Goal: Task Accomplishment & Management: Complete application form

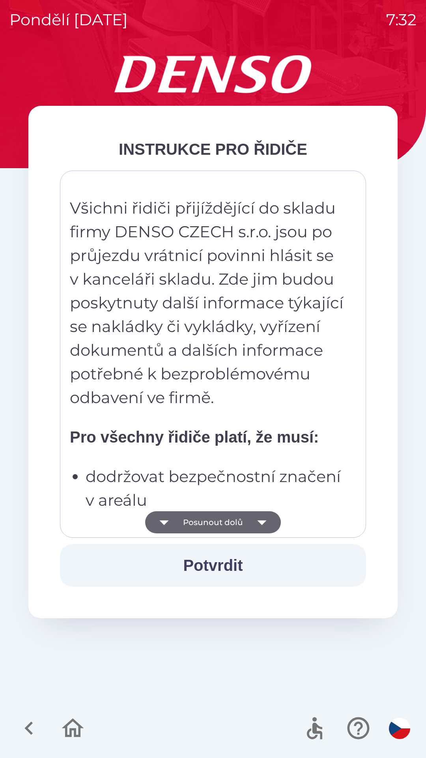
click at [177, 512] on button "Posunout dolů" at bounding box center [213, 522] width 136 height 22
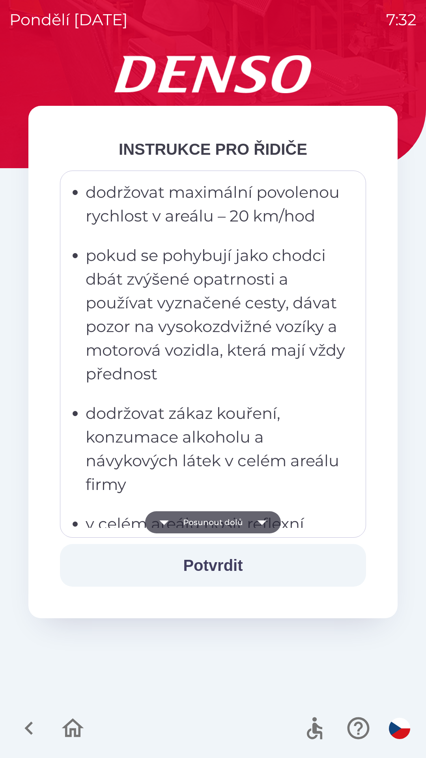
click at [181, 520] on button "Posunout dolů" at bounding box center [213, 522] width 136 height 22
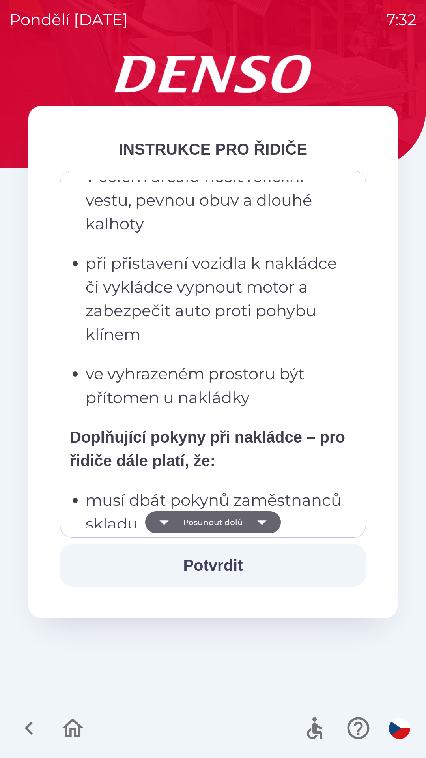
click at [181, 524] on button "Posunout dolů" at bounding box center [213, 522] width 136 height 22
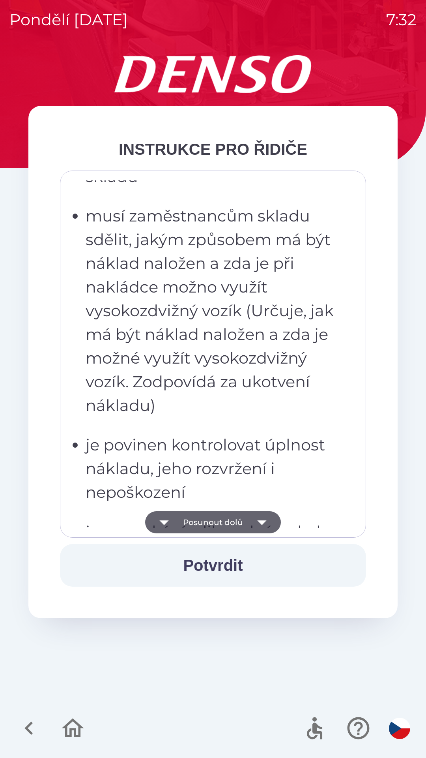
click at [181, 520] on button "Posunout dolů" at bounding box center [213, 522] width 136 height 22
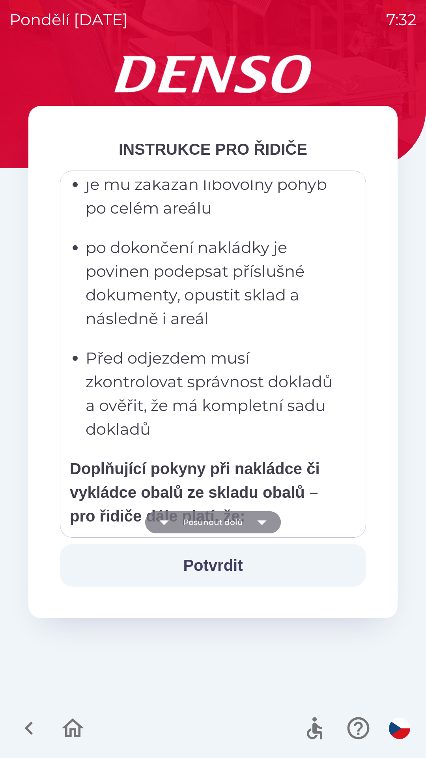
click at [183, 519] on button "Posunout dolů" at bounding box center [213, 522] width 136 height 22
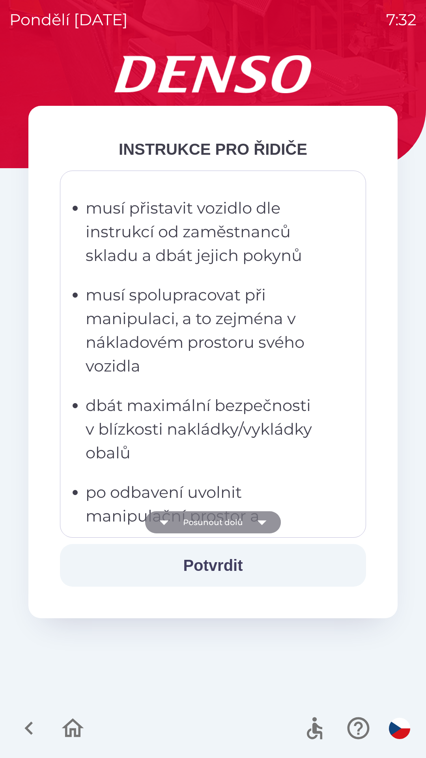
click at [183, 520] on button "Posunout dolů" at bounding box center [213, 522] width 136 height 22
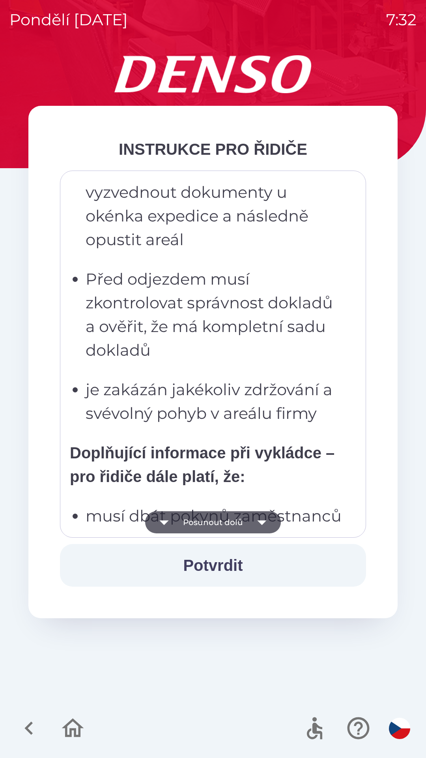
click at [184, 524] on button "Posunout dolů" at bounding box center [213, 522] width 136 height 22
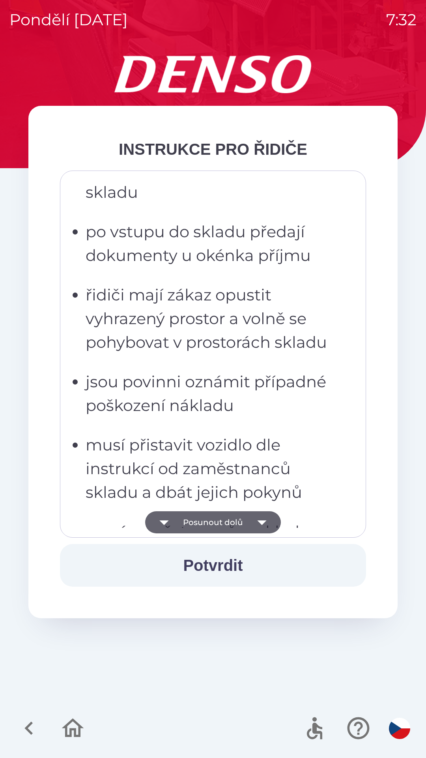
click at [184, 525] on button "Posunout dolů" at bounding box center [213, 522] width 136 height 22
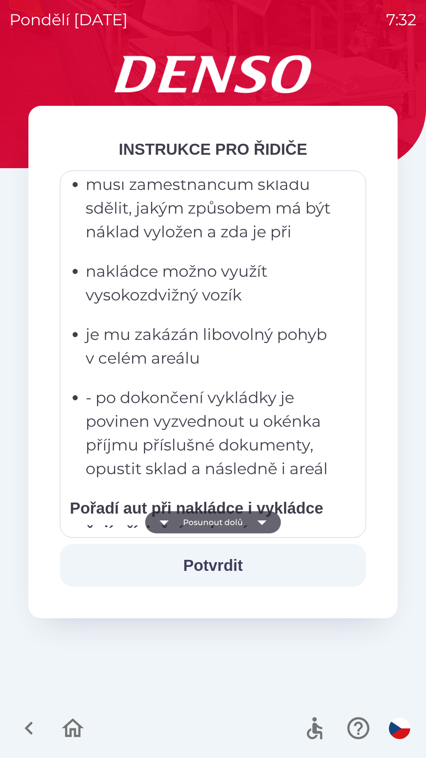
click at [184, 521] on button "Posunout dolů" at bounding box center [213, 522] width 136 height 22
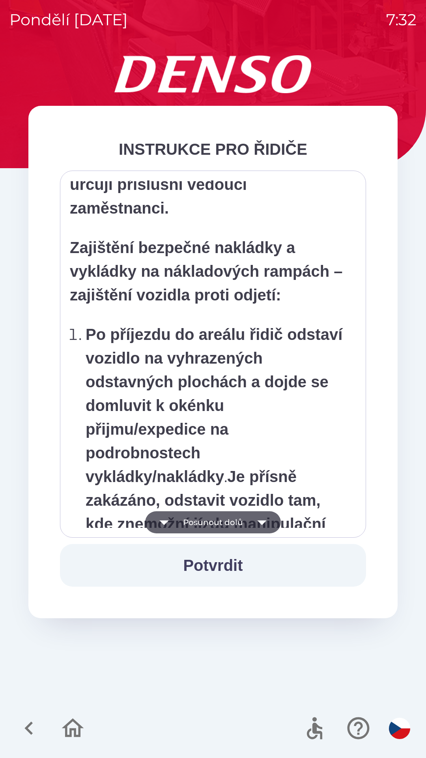
click at [183, 519] on button "Posunout dolů" at bounding box center [213, 522] width 136 height 22
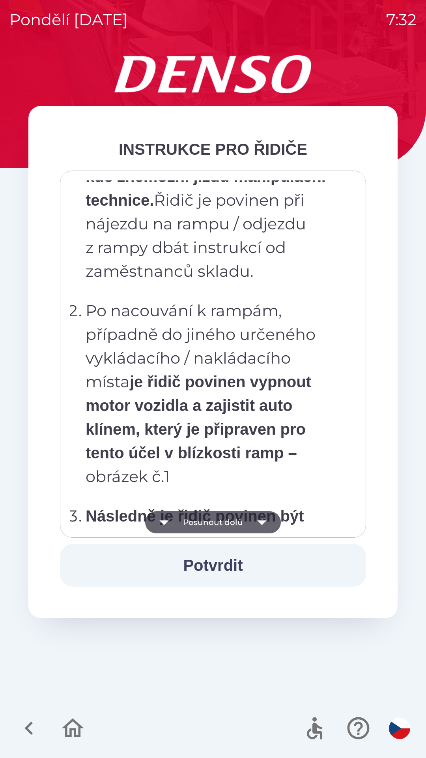
click at [187, 520] on button "Posunout dolů" at bounding box center [213, 522] width 136 height 22
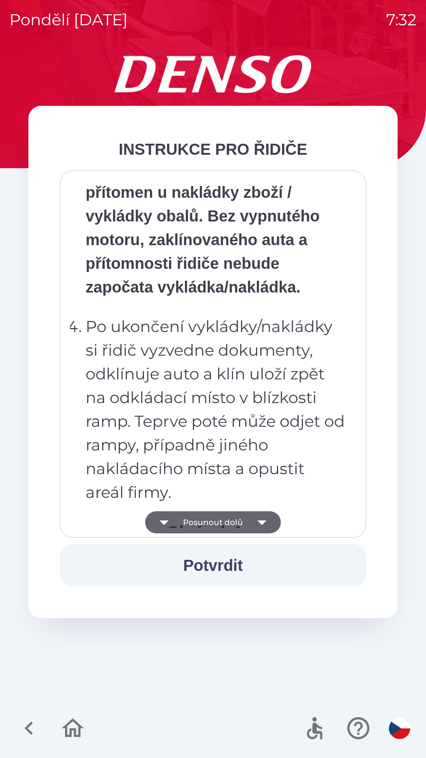
click at [184, 529] on button "Posunout dolů" at bounding box center [213, 522] width 136 height 22
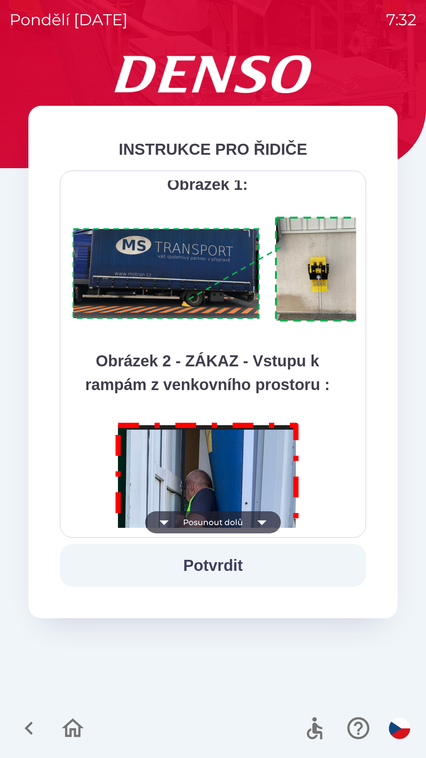
click at [196, 526] on button "Posunout dolů" at bounding box center [213, 522] width 136 height 22
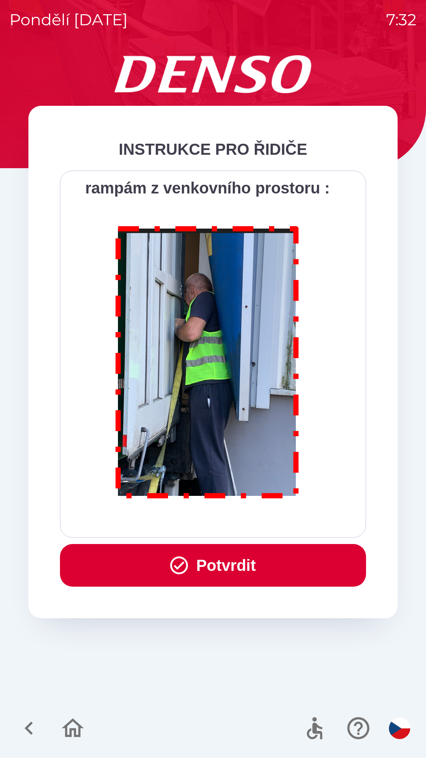
click at [193, 573] on button "Potvrdit" at bounding box center [213, 565] width 306 height 43
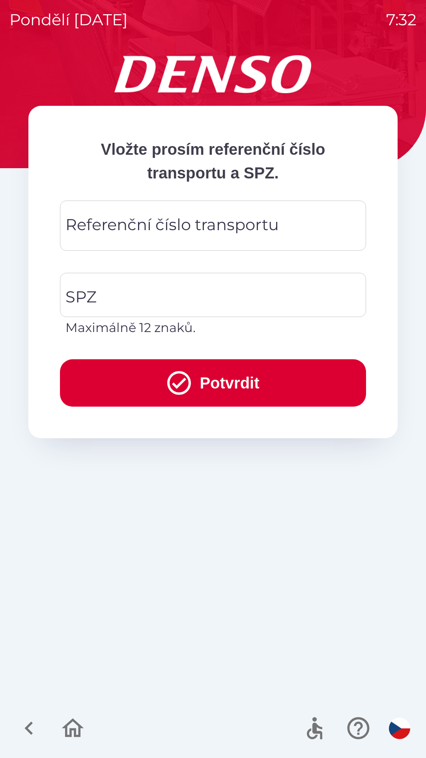
click at [92, 235] on div "Referenční číslo transportu Referenční číslo transportu" at bounding box center [213, 225] width 306 height 50
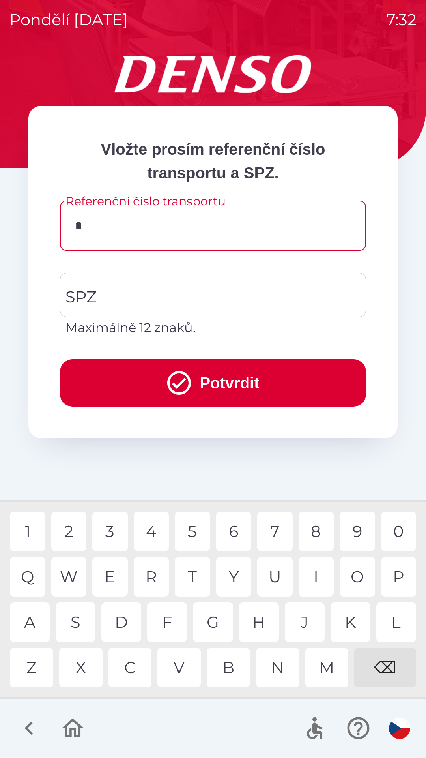
click at [108, 532] on div "3" at bounding box center [110, 530] width 36 height 39
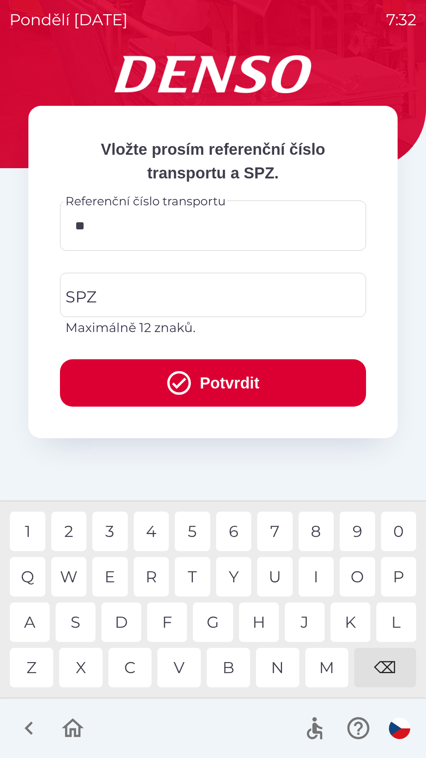
click at [151, 531] on div "4" at bounding box center [152, 530] width 36 height 39
click at [188, 526] on div "5" at bounding box center [193, 530] width 36 height 39
type input "******"
click at [70, 525] on div "2" at bounding box center [69, 530] width 36 height 39
click at [88, 293] on div "SPZ SPZ Maximálně 12 znaků." at bounding box center [213, 305] width 306 height 64
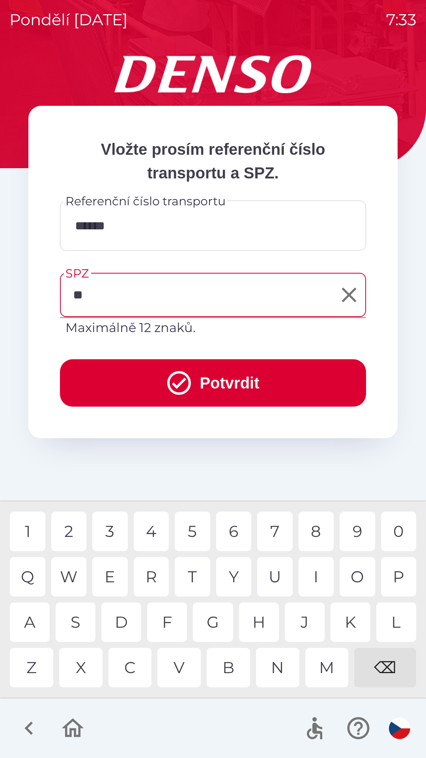
click at [127, 667] on div "C" at bounding box center [130, 667] width 43 height 39
click at [65, 533] on div "2" at bounding box center [69, 530] width 36 height 39
click at [401, 533] on div "0" at bounding box center [399, 530] width 36 height 39
type input "*******"
click at [309, 531] on div "8" at bounding box center [317, 530] width 36 height 39
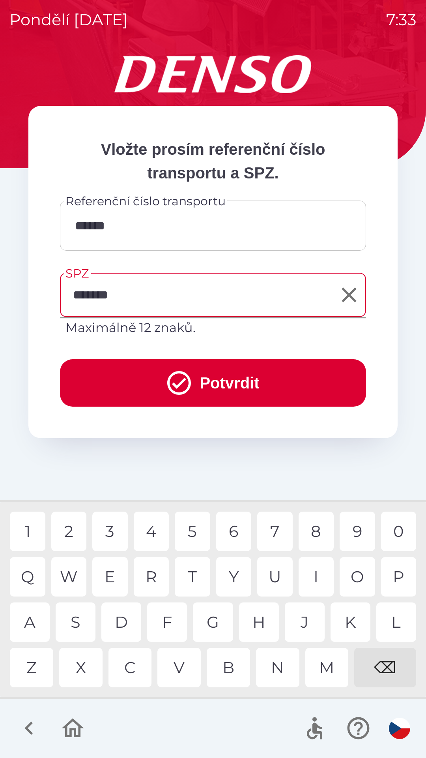
click at [167, 387] on icon "submit" at bounding box center [179, 383] width 24 height 24
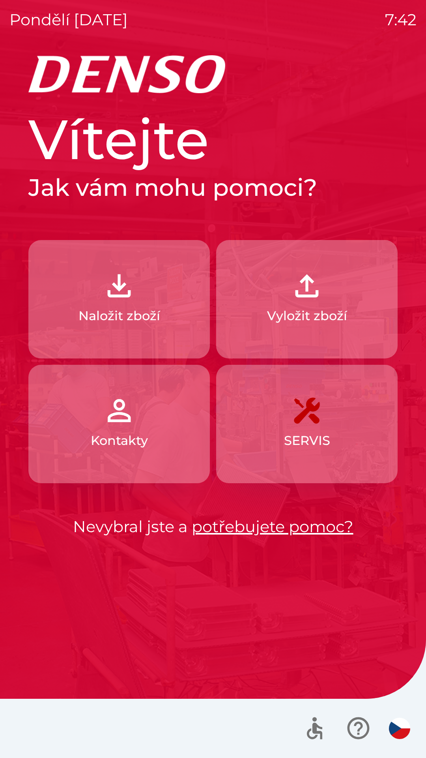
click at [304, 307] on p "Vyložit zboží" at bounding box center [307, 315] width 80 height 19
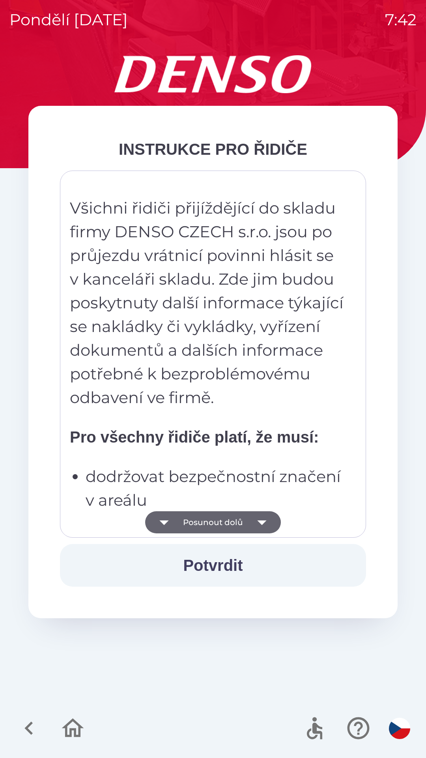
click at [264, 525] on icon "button" at bounding box center [262, 522] width 22 height 22
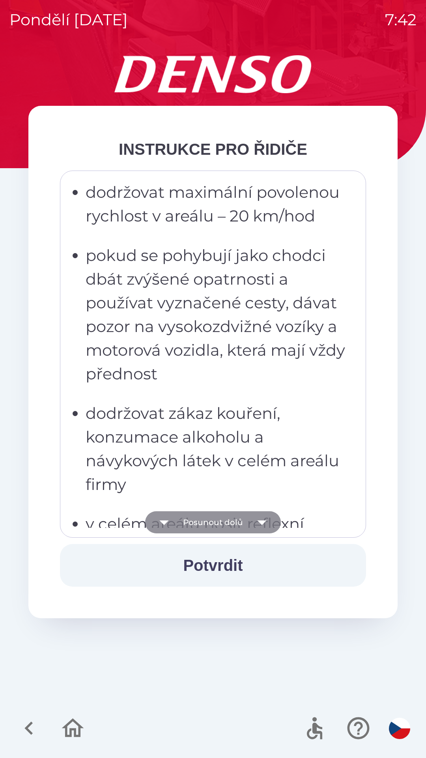
click at [262, 526] on icon "button" at bounding box center [262, 522] width 22 height 22
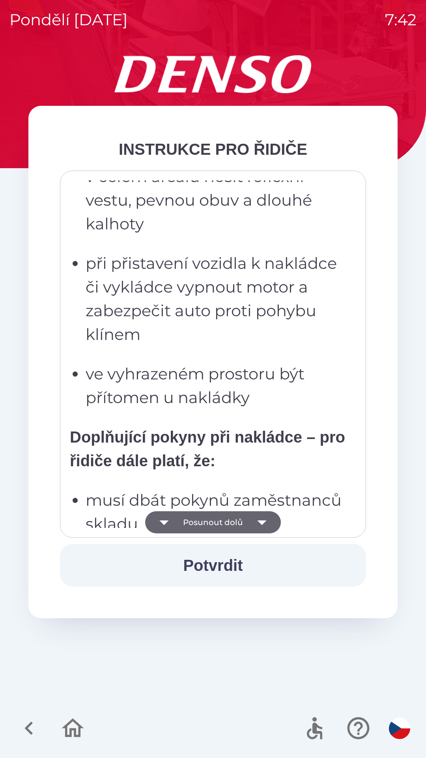
click at [263, 521] on icon "button" at bounding box center [261, 522] width 9 height 5
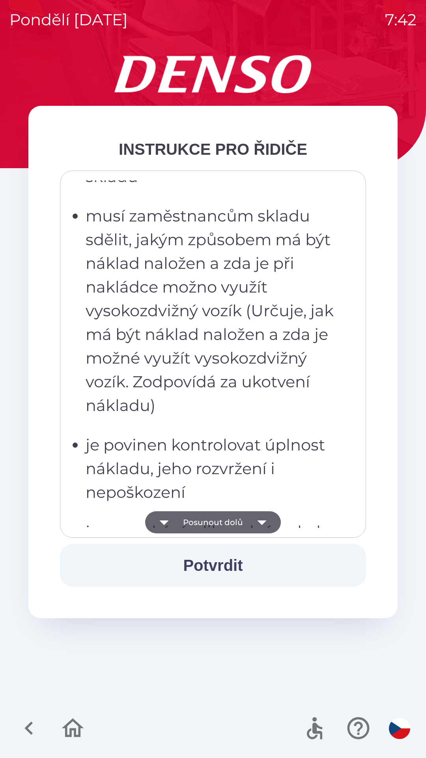
click at [262, 524] on icon "button" at bounding box center [261, 522] width 9 height 5
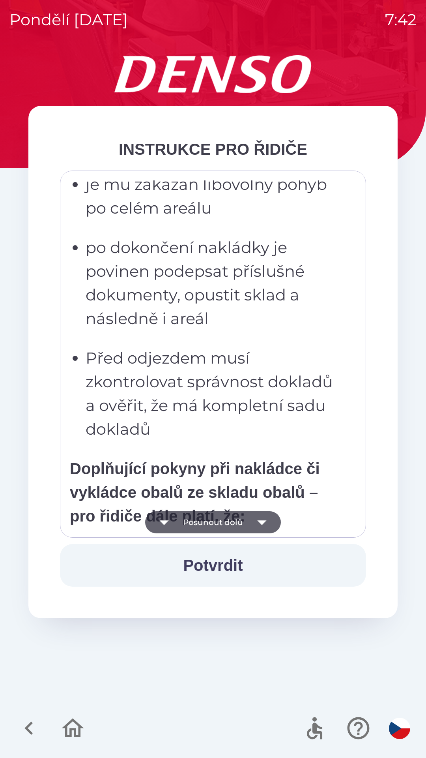
click at [262, 520] on icon "button" at bounding box center [261, 522] width 9 height 5
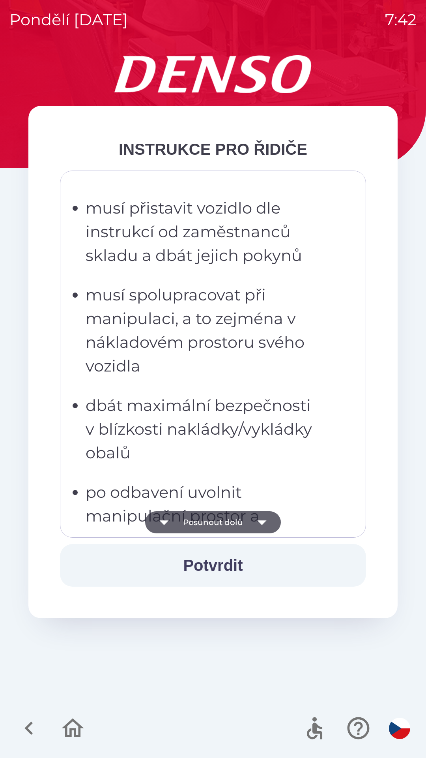
click at [258, 520] on icon "button" at bounding box center [261, 522] width 9 height 5
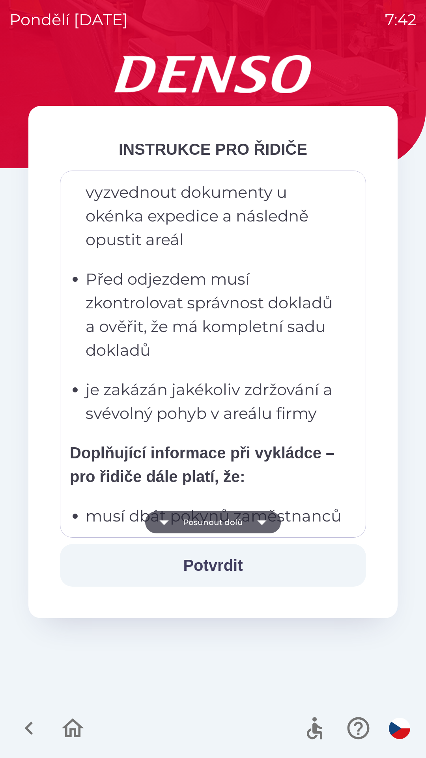
click at [263, 522] on icon "button" at bounding box center [261, 522] width 9 height 5
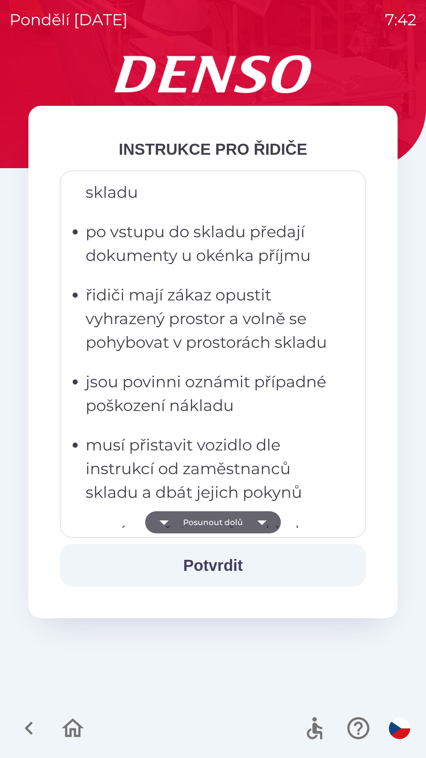
click at [262, 524] on icon "button" at bounding box center [261, 522] width 9 height 5
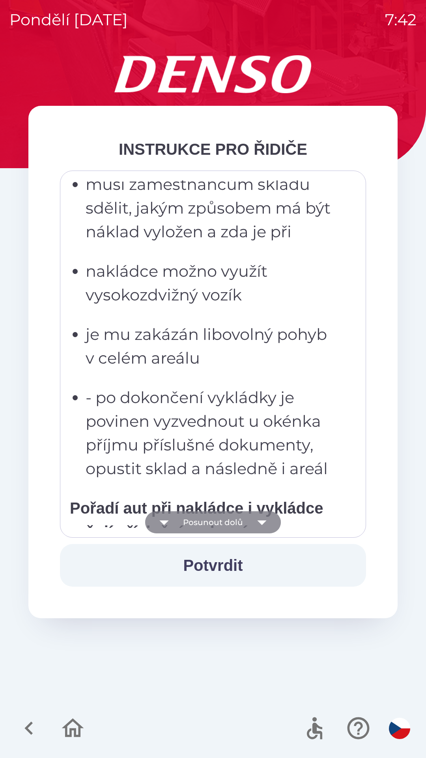
click at [262, 526] on icon "button" at bounding box center [262, 522] width 22 height 22
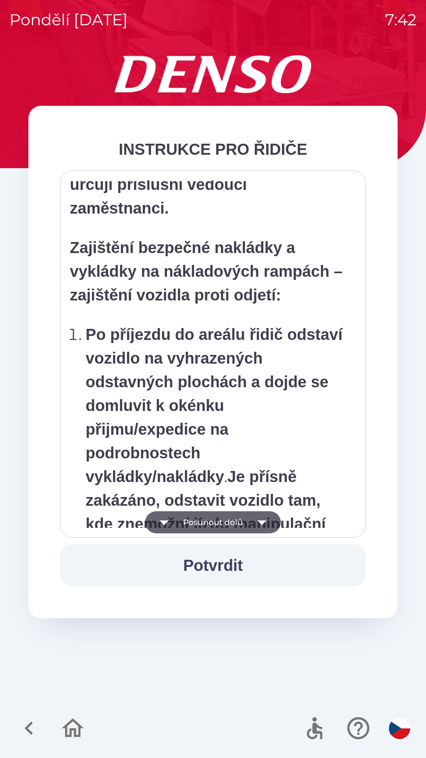
click at [261, 522] on icon "button" at bounding box center [261, 522] width 9 height 5
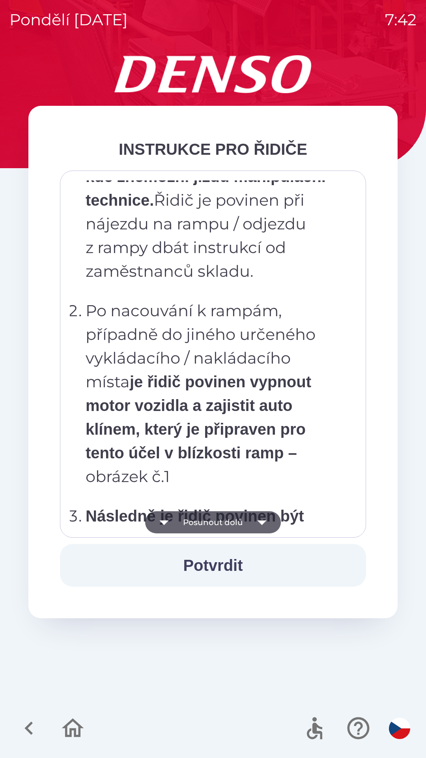
click at [260, 523] on icon "button" at bounding box center [261, 522] width 9 height 5
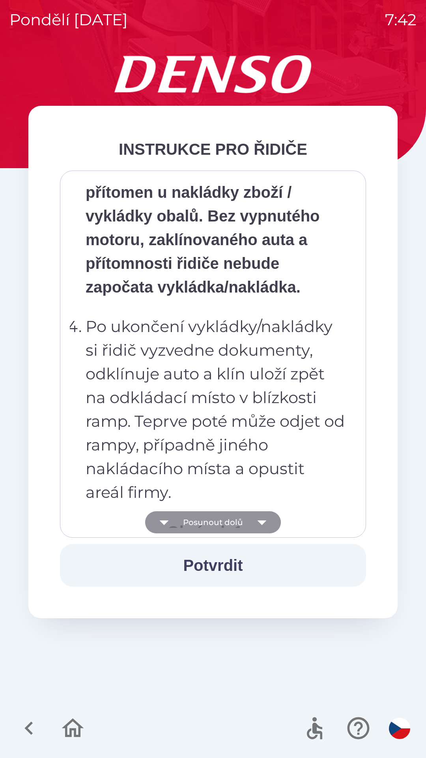
click at [261, 521] on icon "button" at bounding box center [261, 522] width 9 height 5
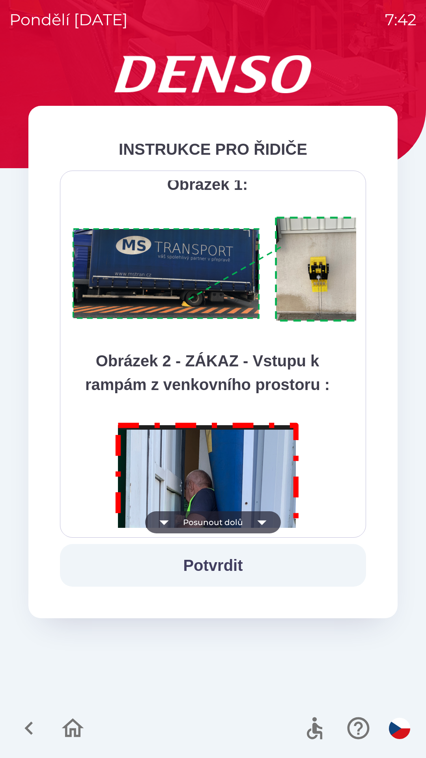
click at [258, 522] on icon "button" at bounding box center [261, 522] width 9 height 5
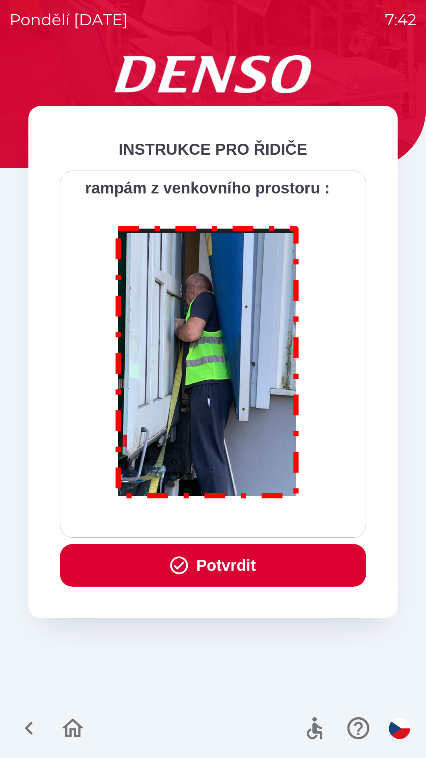
click at [260, 565] on button "Potvrdit" at bounding box center [213, 565] width 306 height 43
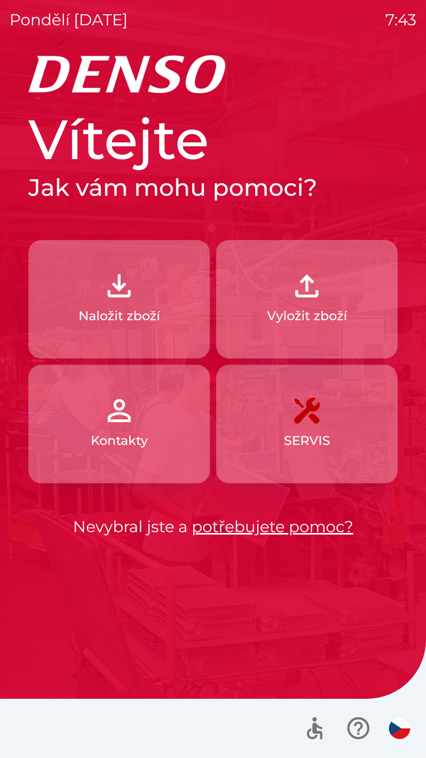
click at [151, 416] on button "Kontakty" at bounding box center [119, 424] width 182 height 118
click at [161, 438] on button "Kontakty" at bounding box center [119, 424] width 182 height 118
click at [318, 295] on img "button" at bounding box center [307, 285] width 35 height 35
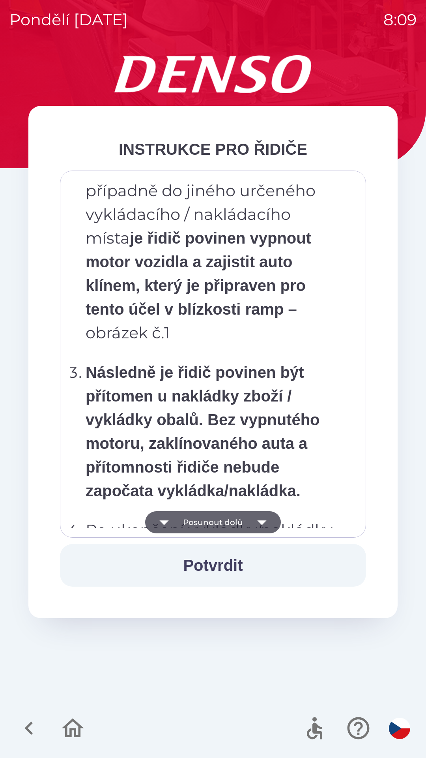
scroll to position [4435, 0]
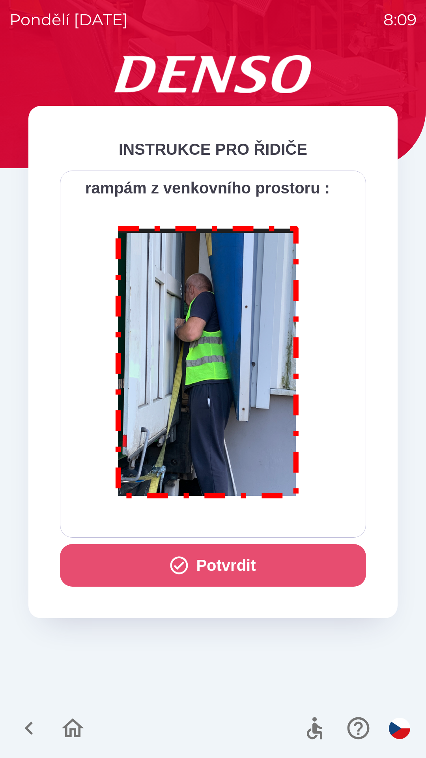
click at [225, 567] on button "Potvrdit" at bounding box center [213, 565] width 306 height 43
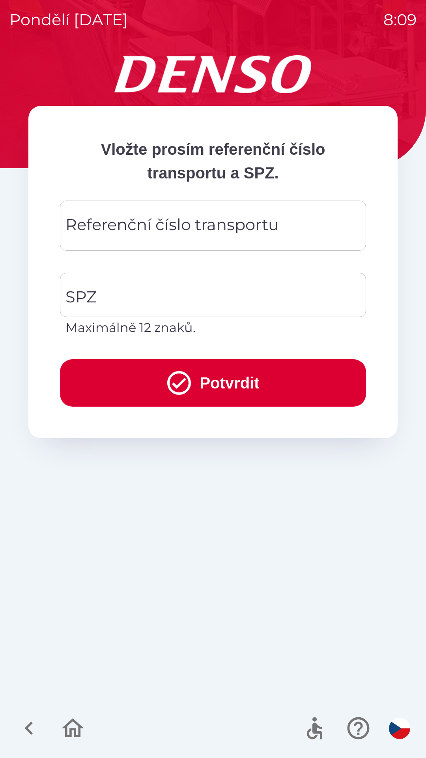
click at [78, 222] on div "Referenční číslo transportu Referenční číslo transportu" at bounding box center [213, 225] width 306 height 50
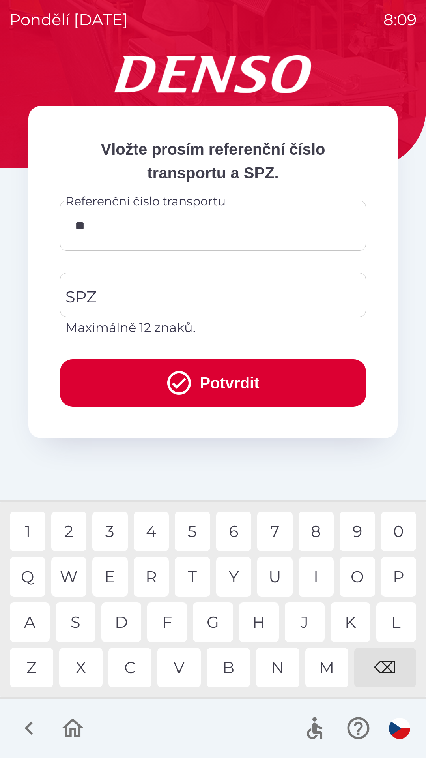
click at [357, 532] on div "9" at bounding box center [358, 530] width 36 height 39
click at [29, 530] on div "1" at bounding box center [28, 530] width 36 height 39
click at [352, 531] on div "9" at bounding box center [358, 530] width 36 height 39
click at [192, 531] on div "5" at bounding box center [193, 530] width 36 height 39
type input "********"
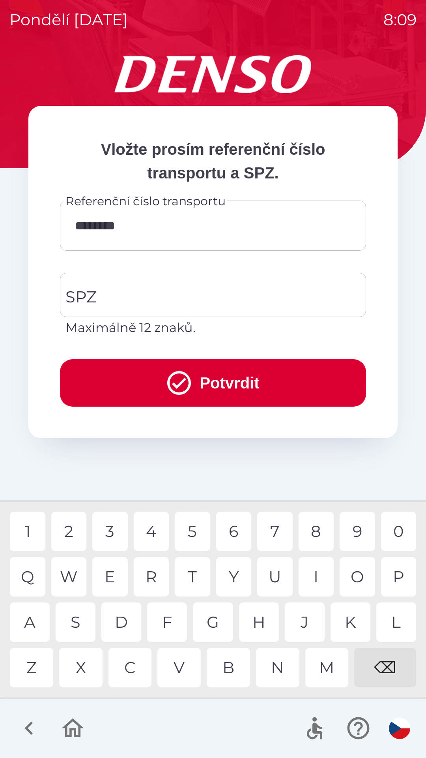
click at [311, 525] on div "8" at bounding box center [317, 530] width 36 height 39
click at [90, 292] on div "SPZ SPZ Maximálně 12 znaků." at bounding box center [213, 305] width 306 height 64
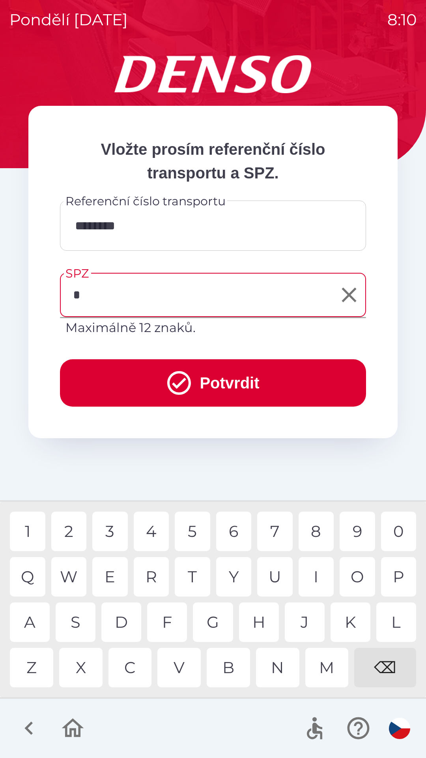
click at [395, 571] on div "P" at bounding box center [399, 576] width 36 height 39
click at [34, 664] on div "Z" at bounding box center [31, 667] width 43 height 39
click at [354, 526] on div "9" at bounding box center [358, 530] width 36 height 39
click at [112, 528] on div "3" at bounding box center [110, 530] width 36 height 39
type input "******"
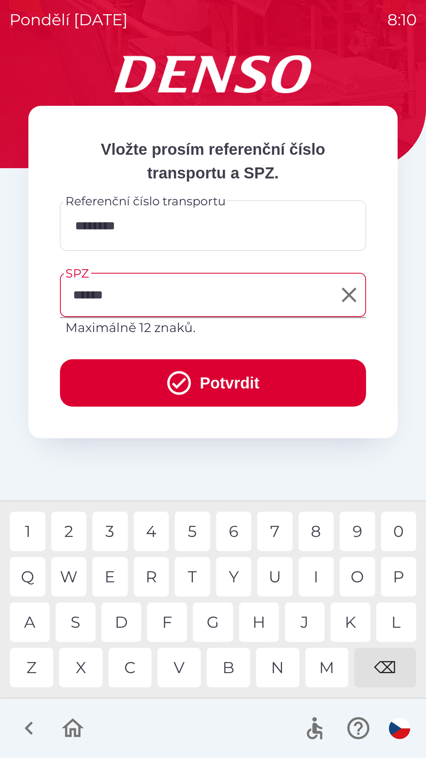
click at [229, 530] on div "6" at bounding box center [234, 530] width 36 height 39
click at [233, 375] on button "Potvrdit" at bounding box center [213, 382] width 306 height 47
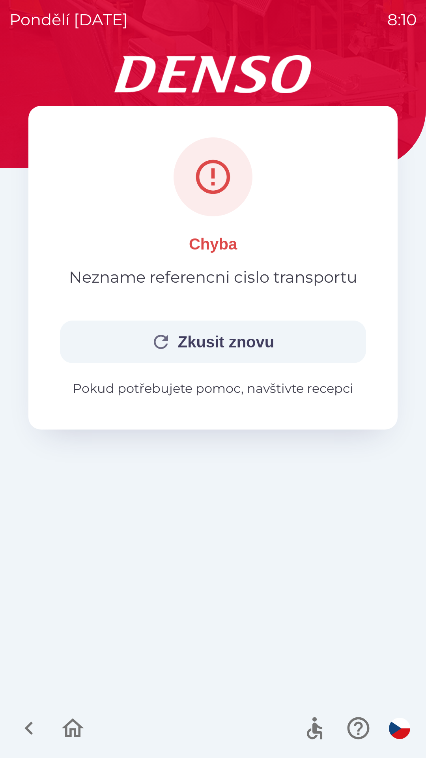
click at [225, 339] on button "Zkusit znovu" at bounding box center [213, 341] width 306 height 43
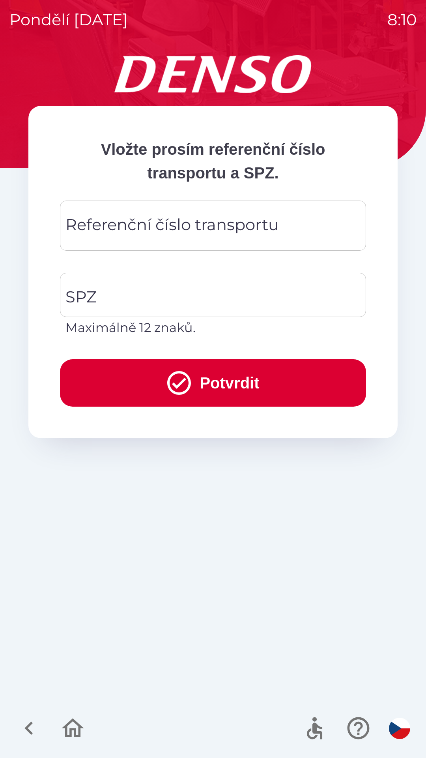
click at [88, 219] on div "Referenční číslo transportu Referenční číslo transportu" at bounding box center [213, 225] width 306 height 50
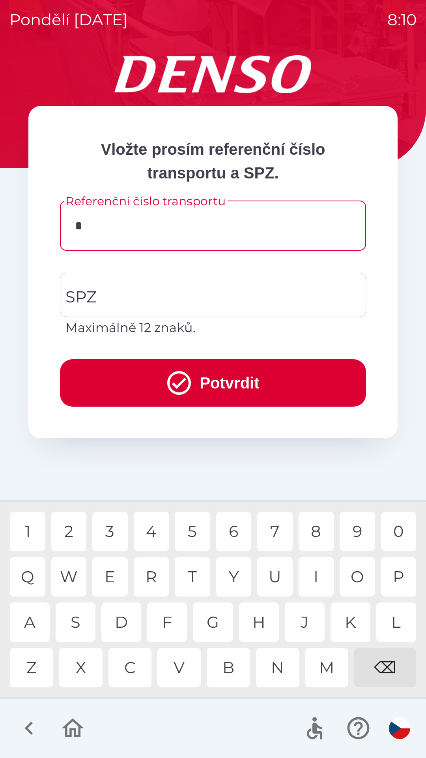
click at [26, 531] on div "1" at bounding box center [28, 530] width 36 height 39
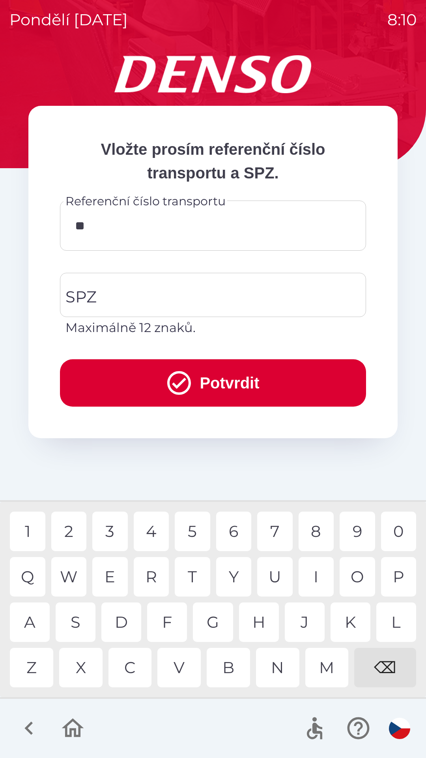
click at [356, 532] on div "9" at bounding box center [358, 530] width 36 height 39
click at [359, 529] on div "9" at bounding box center [358, 530] width 36 height 39
click at [357, 530] on div "9" at bounding box center [358, 530] width 36 height 39
type input "********"
click at [396, 528] on div "0" at bounding box center [399, 530] width 36 height 39
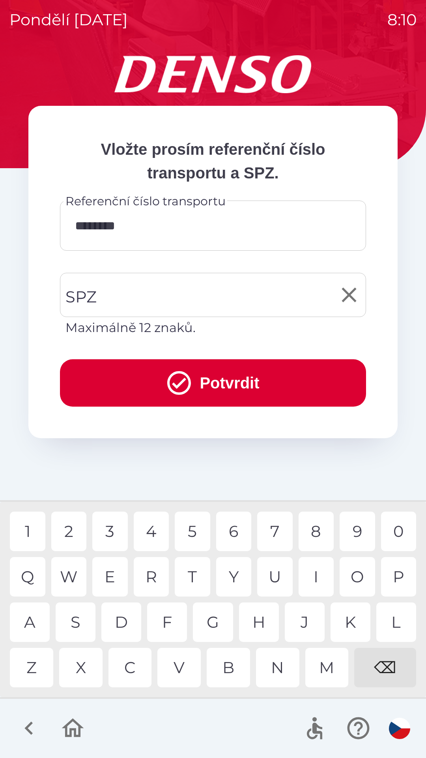
click at [82, 292] on div "SPZ SPZ Maximálně 12 znaků." at bounding box center [213, 305] width 306 height 64
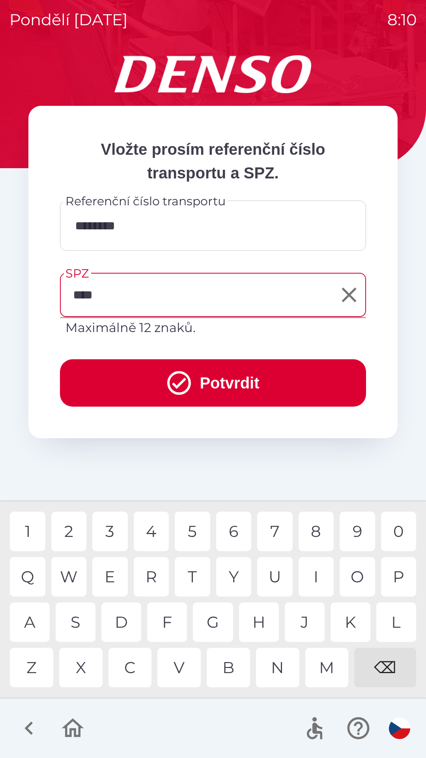
click at [357, 534] on div "9" at bounding box center [358, 530] width 36 height 39
click at [103, 530] on div "3" at bounding box center [110, 530] width 36 height 39
type input "******"
click at [237, 375] on button "Potvrdit" at bounding box center [213, 382] width 306 height 47
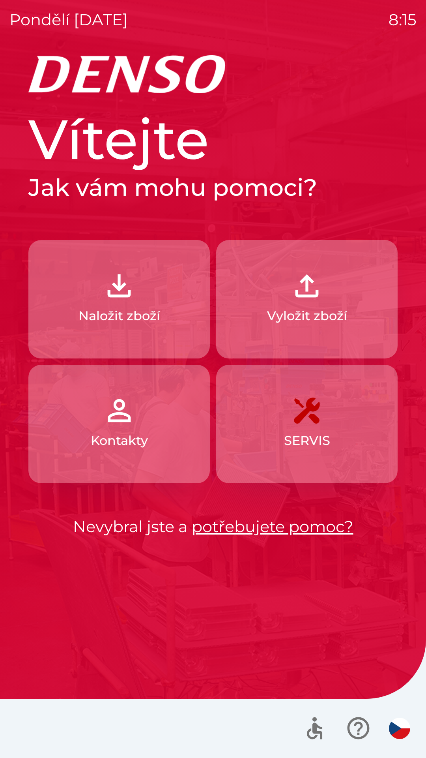
click at [319, 295] on img "button" at bounding box center [307, 285] width 35 height 35
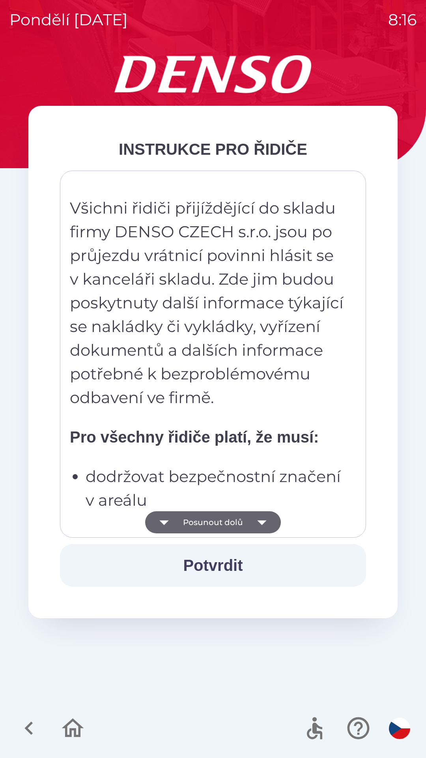
click at [217, 517] on button "Posunout dolů" at bounding box center [213, 522] width 136 height 22
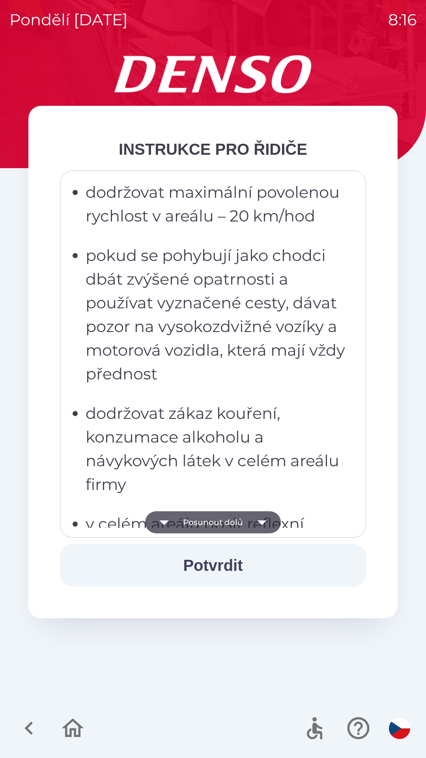
click at [220, 565] on button "Potvrdit" at bounding box center [213, 565] width 306 height 43
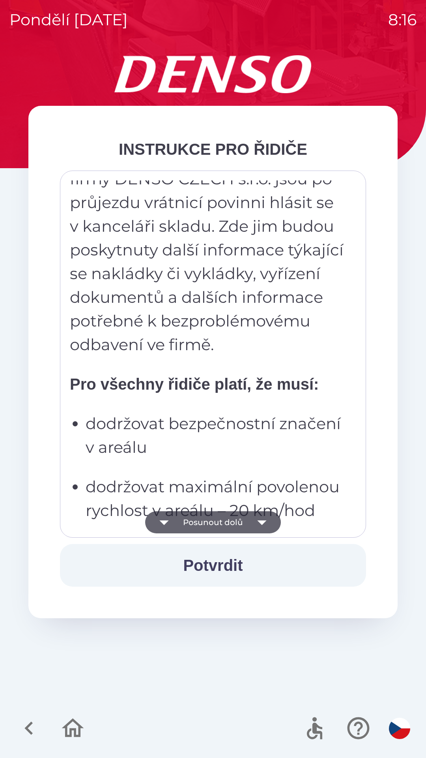
scroll to position [0, 0]
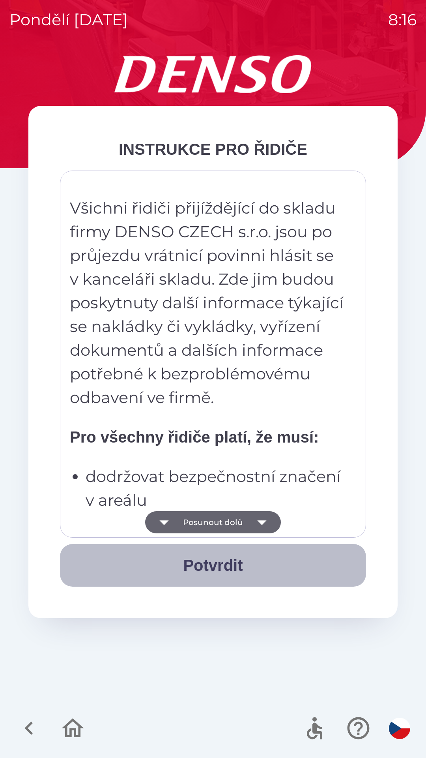
click at [210, 567] on button "Potvrdit" at bounding box center [213, 565] width 306 height 43
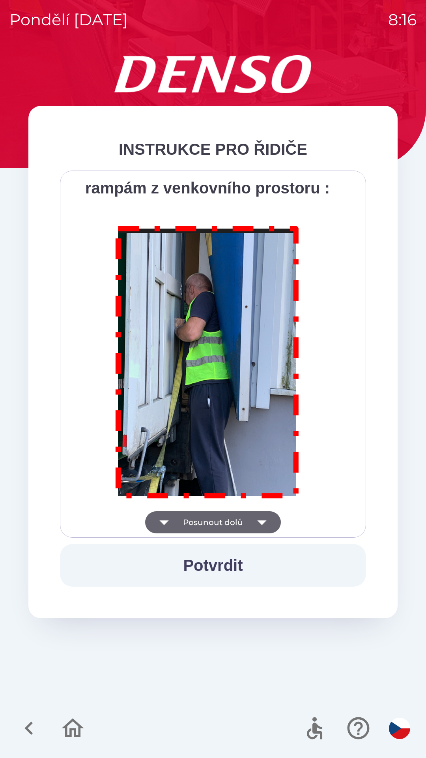
scroll to position [4435, 0]
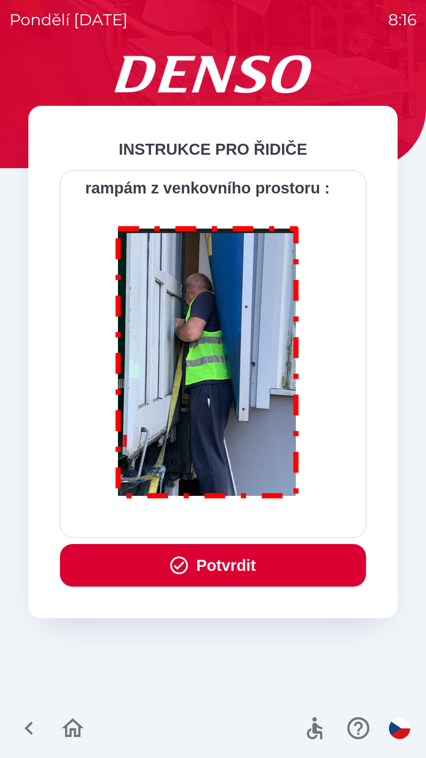
click at [242, 566] on button "Potvrdit" at bounding box center [213, 565] width 306 height 43
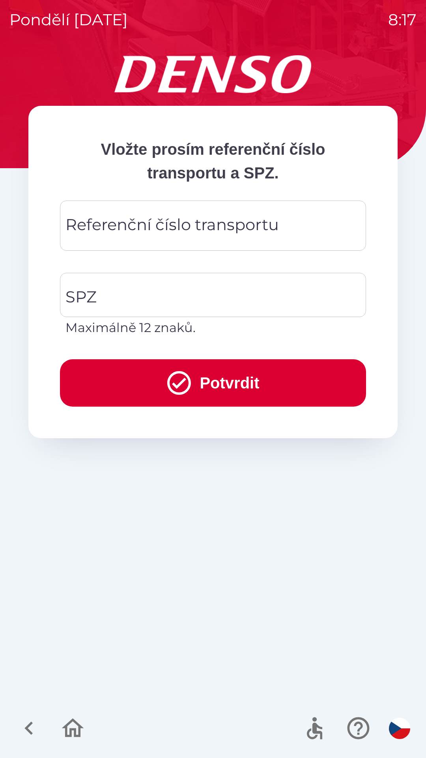
click at [89, 225] on div "Referenční číslo transportu Referenční číslo transportu" at bounding box center [213, 225] width 306 height 50
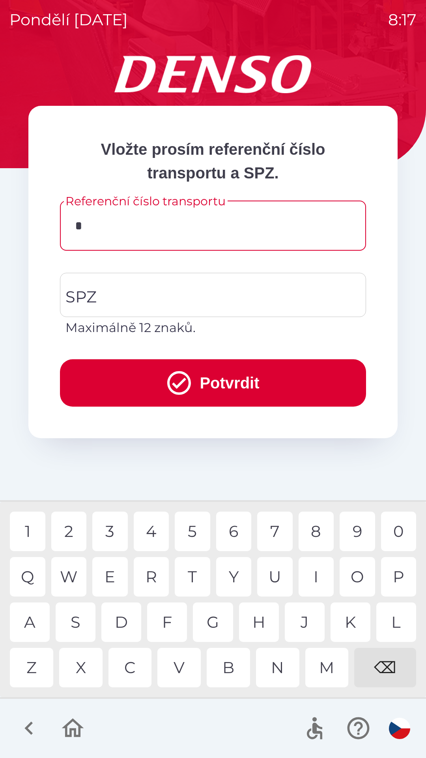
click at [351, 625] on div "K" at bounding box center [351, 621] width 40 height 39
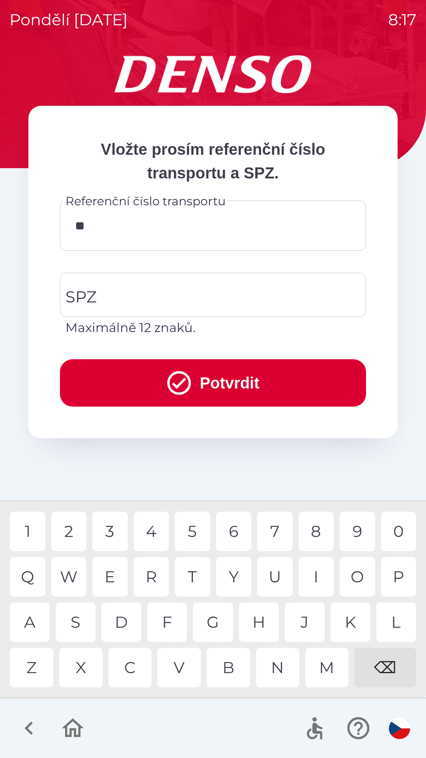
click at [356, 571] on div "O" at bounding box center [358, 576] width 36 height 39
click at [136, 668] on div "C" at bounding box center [130, 667] width 43 height 39
click at [273, 564] on div "U" at bounding box center [275, 576] width 36 height 39
click at [152, 530] on div "4" at bounding box center [152, 530] width 36 height 39
click at [67, 533] on div "2" at bounding box center [69, 530] width 36 height 39
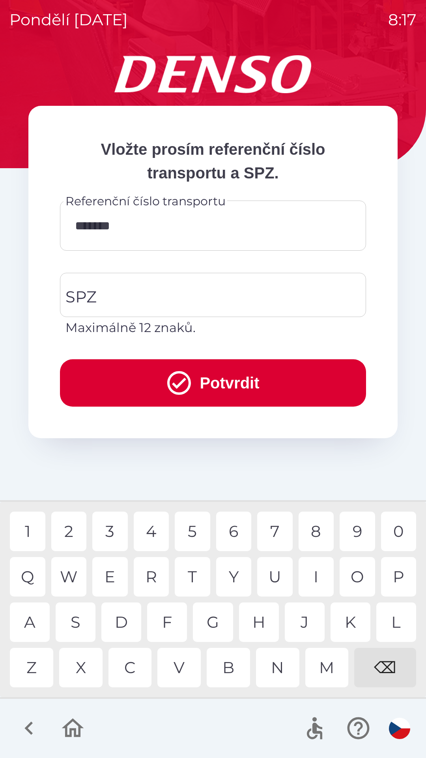
click at [400, 528] on div "0" at bounding box center [399, 530] width 36 height 39
click at [192, 527] on div "5" at bounding box center [193, 530] width 36 height 39
type input "**********"
click at [237, 526] on div "6" at bounding box center [234, 530] width 36 height 39
click at [97, 290] on input "SPZ" at bounding box center [207, 294] width 287 height 37
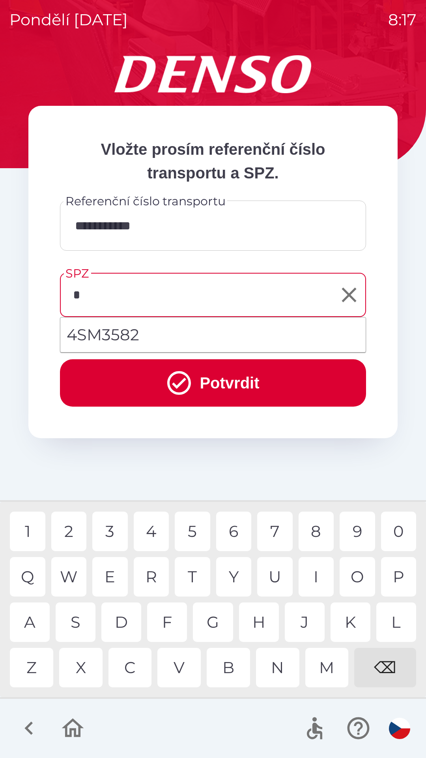
click at [192, 529] on div "5" at bounding box center [193, 530] width 36 height 39
click at [191, 530] on div "5" at bounding box center [193, 530] width 36 height 39
click at [316, 525] on div "8" at bounding box center [317, 530] width 36 height 39
type input "*******"
click at [221, 381] on button "Potvrdit" at bounding box center [213, 382] width 306 height 47
